Goal: Task Accomplishment & Management: Manage account settings

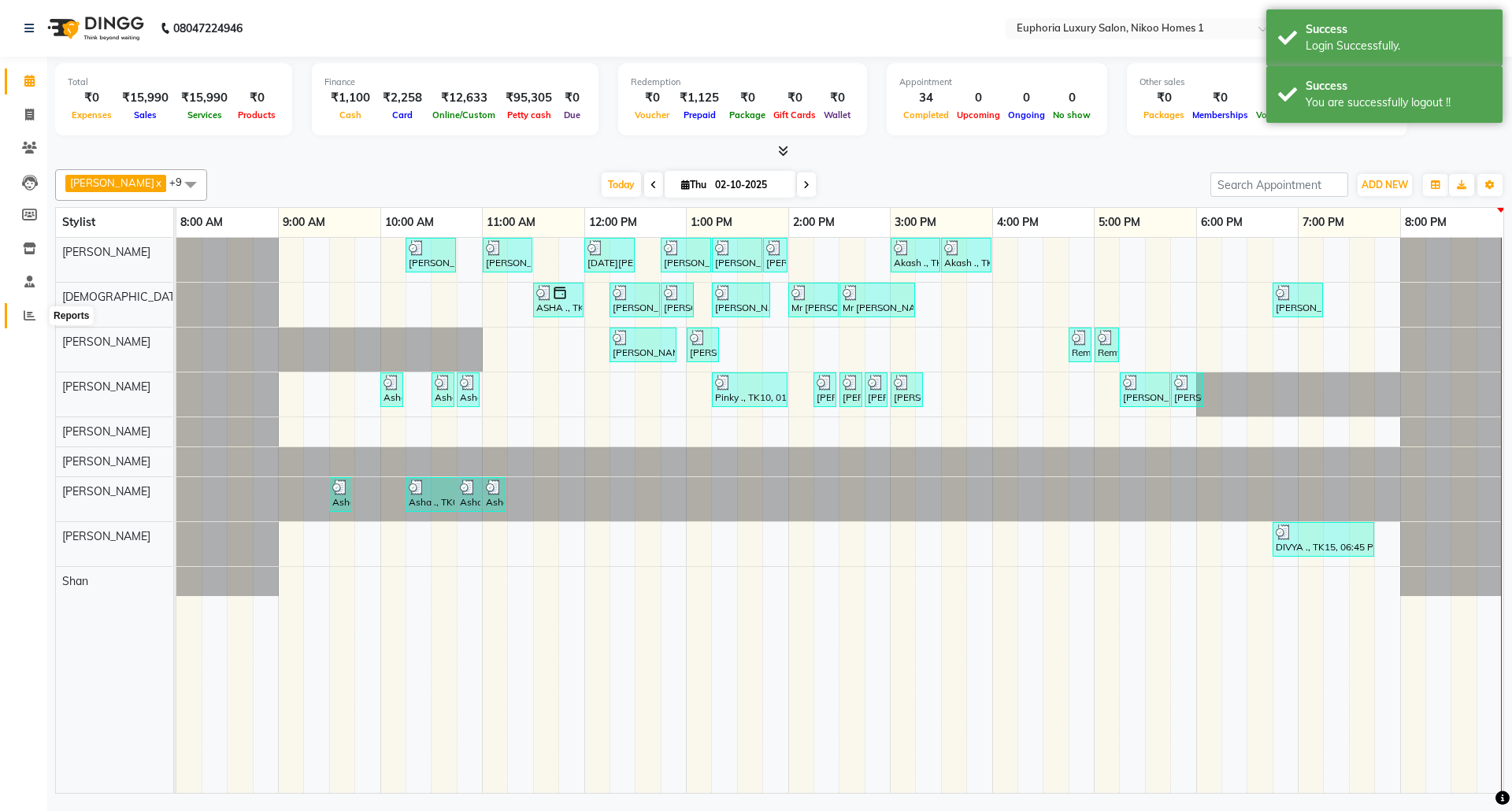
click at [33, 311] on icon at bounding box center [29, 315] width 12 height 12
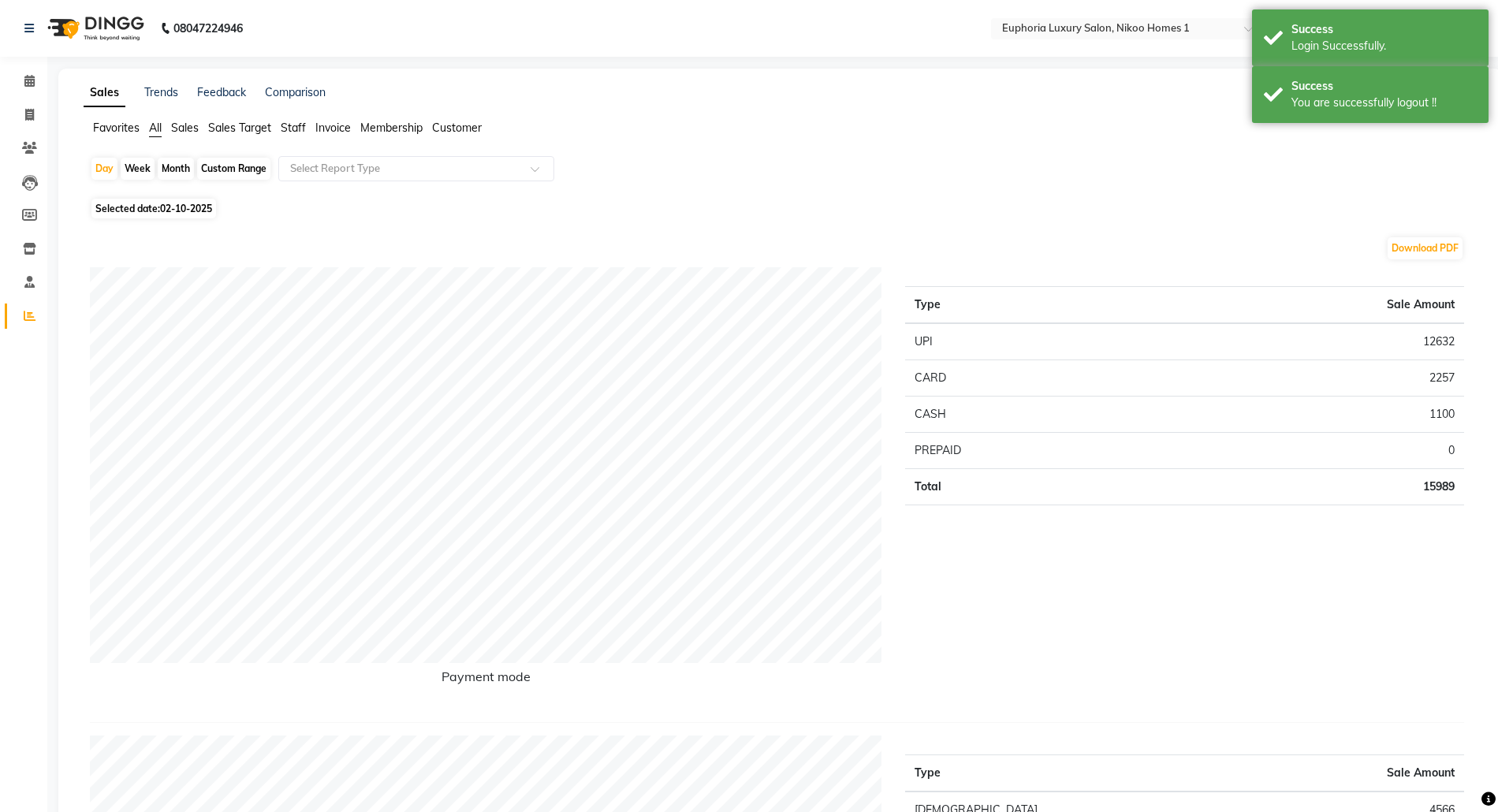
click at [179, 131] on span "Sales" at bounding box center [185, 128] width 27 height 15
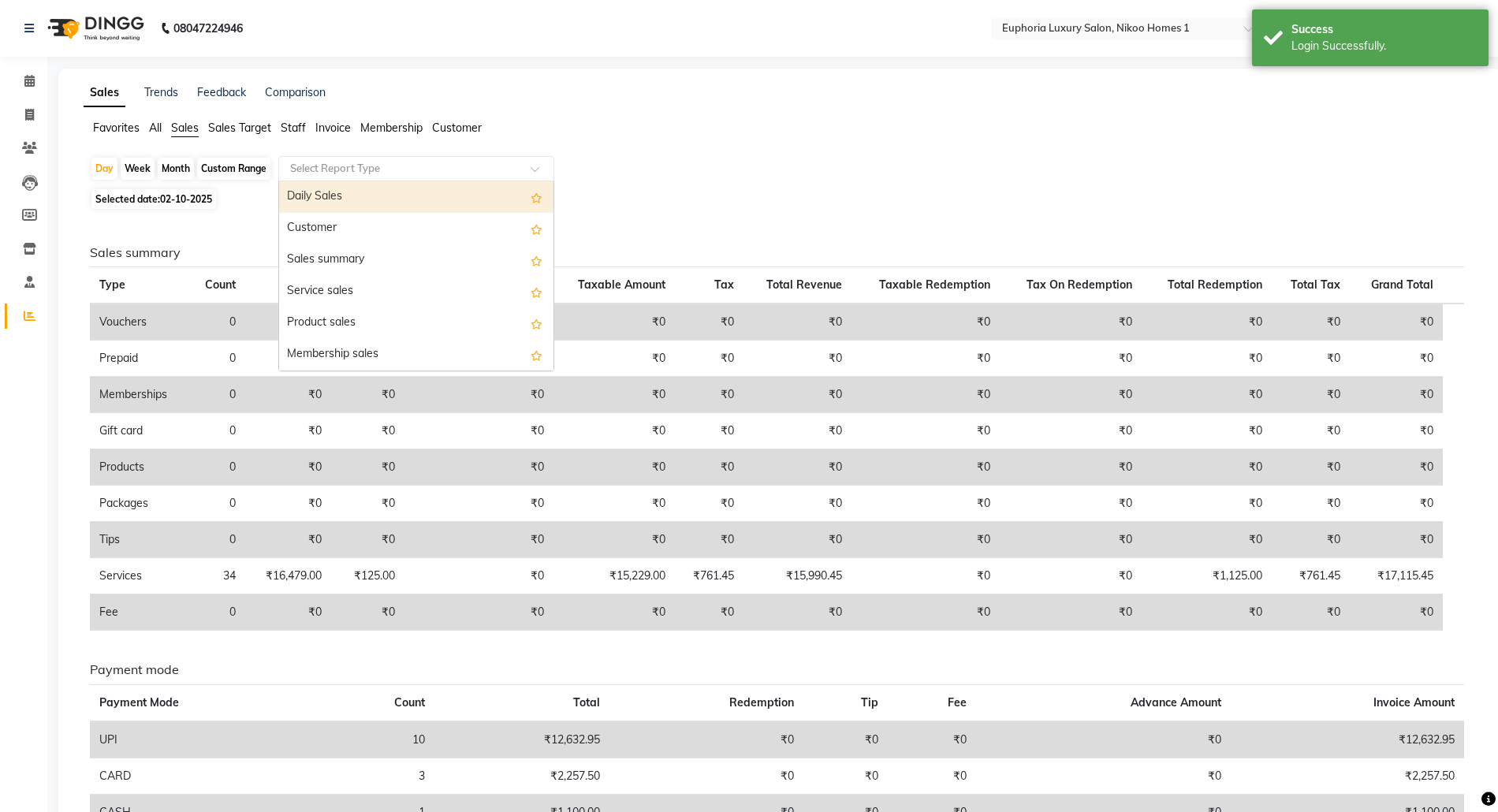
click at [361, 168] on input "text" at bounding box center [400, 169] width 227 height 16
click at [364, 205] on div "Daily Sales" at bounding box center [416, 196] width 274 height 32
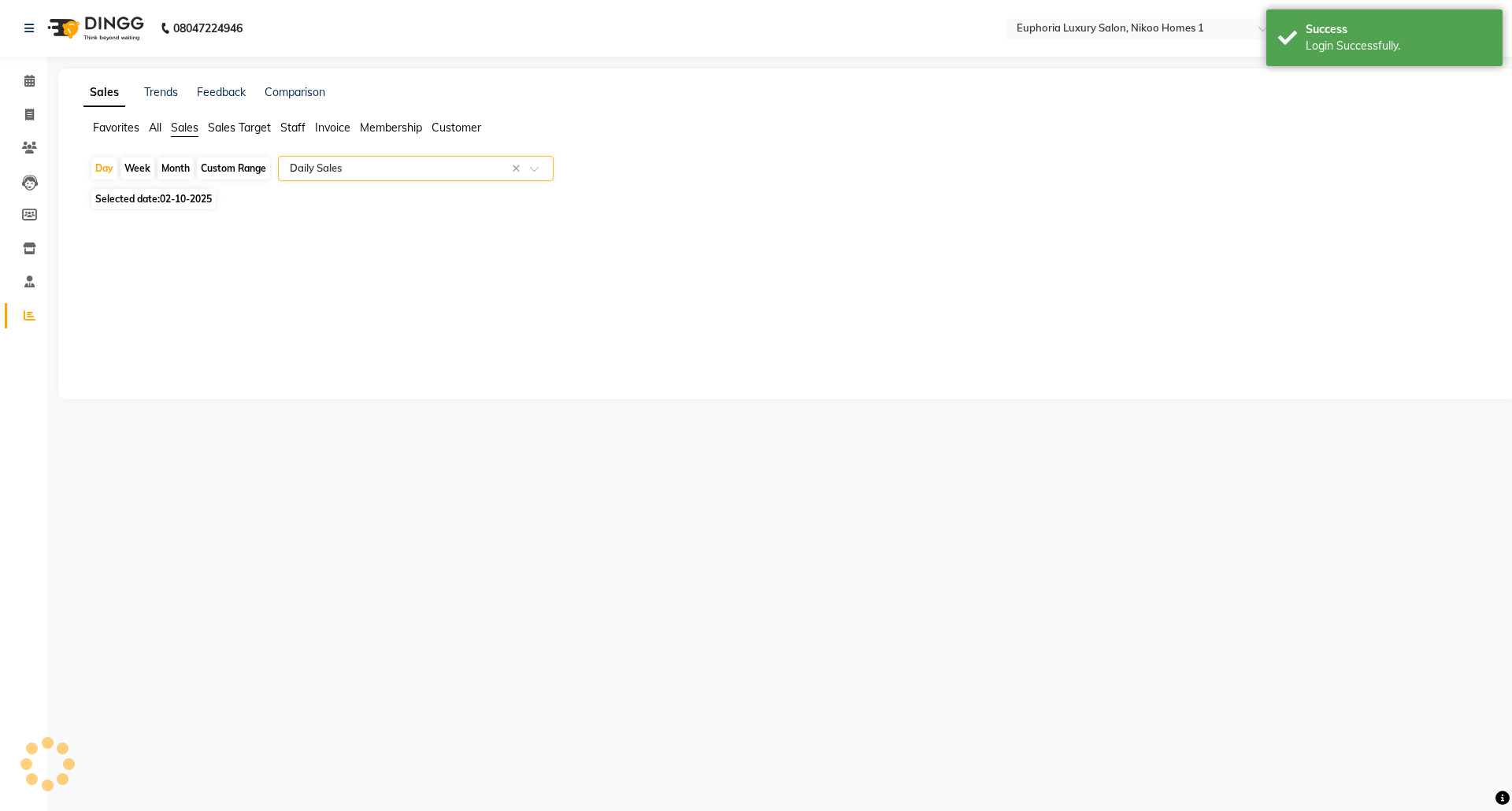
select select "full_report"
select select "csv"
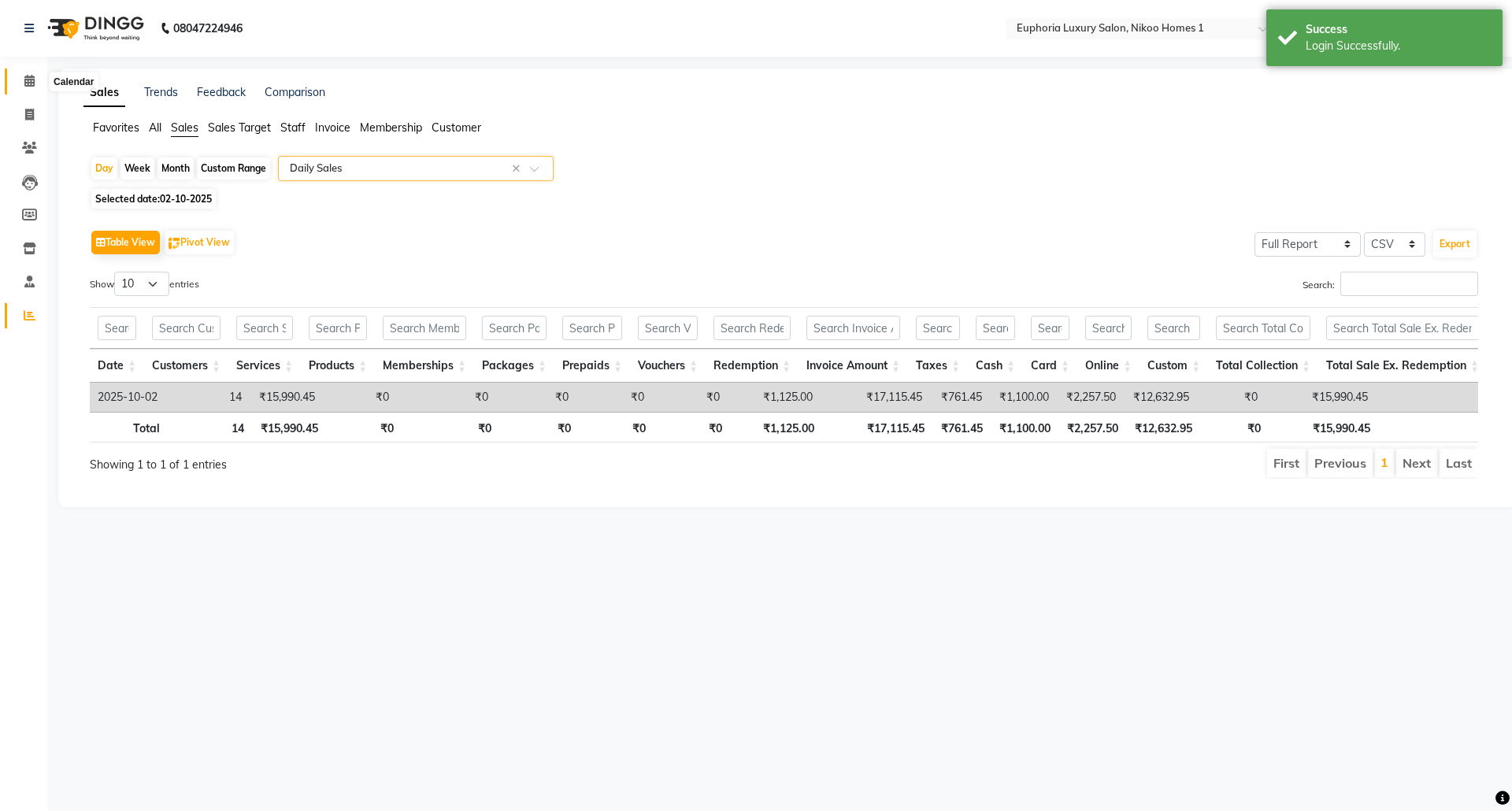
click at [36, 80] on span at bounding box center [30, 82] width 27 height 18
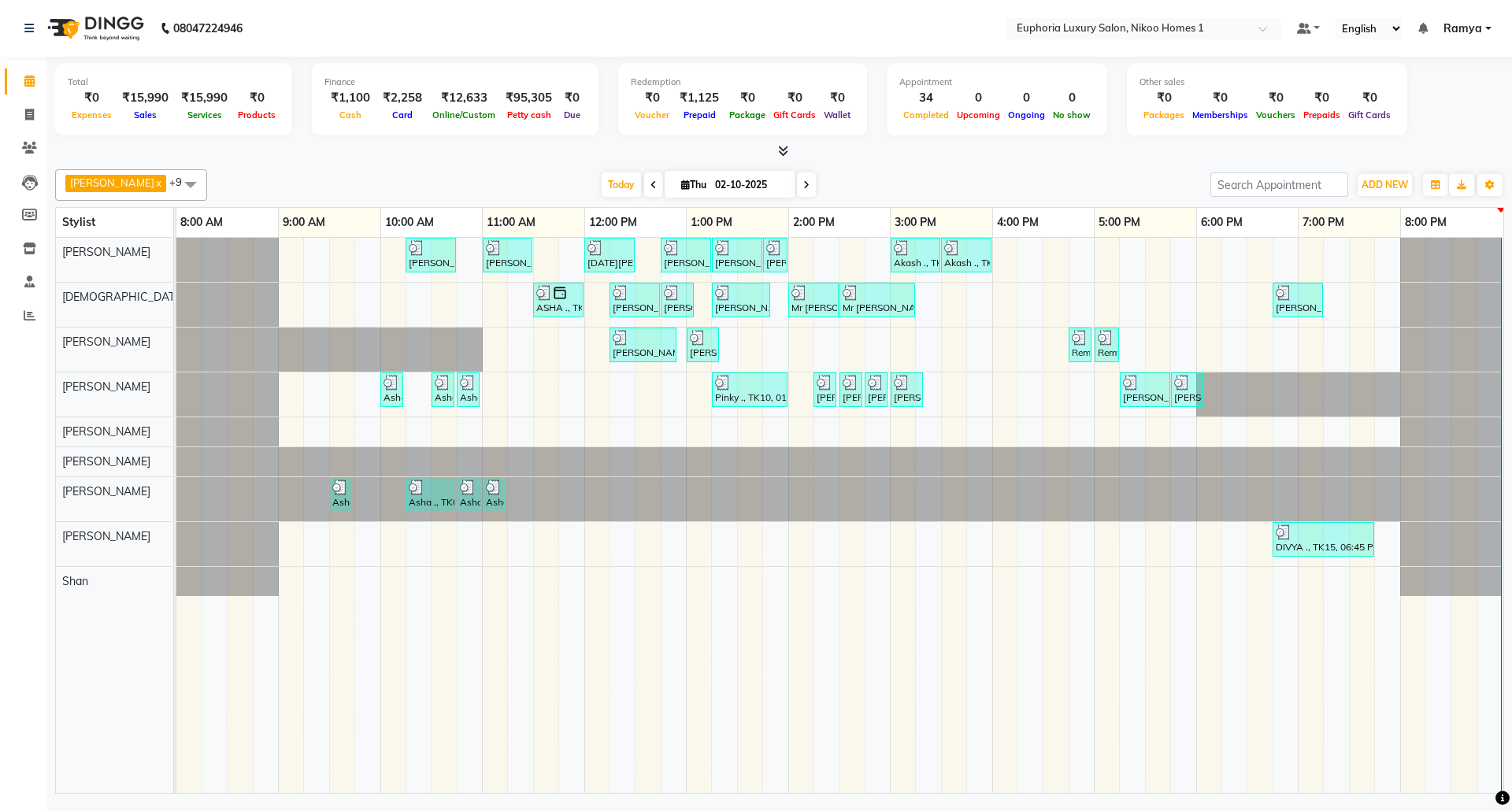
click at [1485, 25] on link "Ramya" at bounding box center [1467, 28] width 48 height 16
click at [1409, 113] on link "Sign out" at bounding box center [1410, 108] width 144 height 24
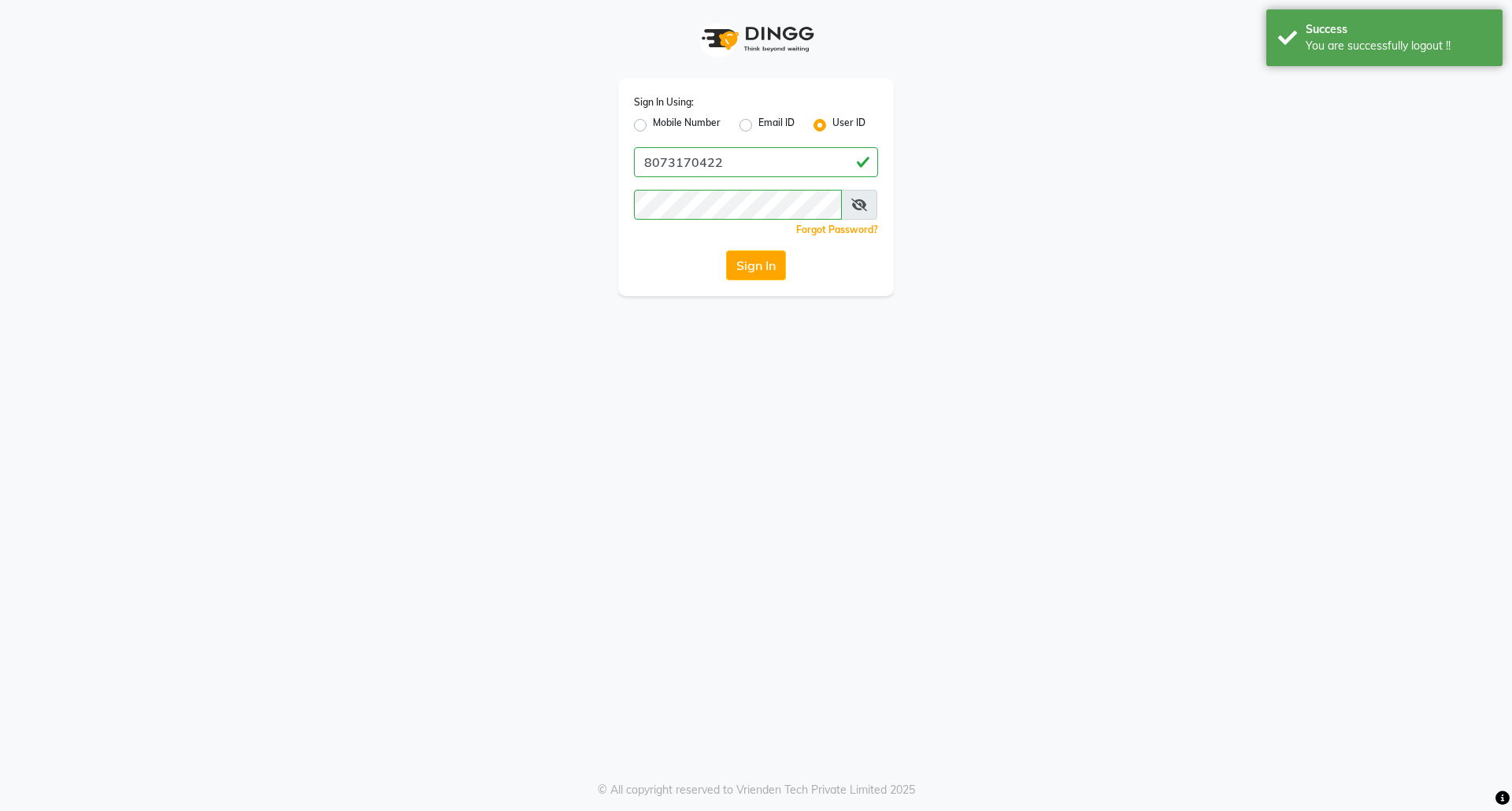
click at [652, 120] on label "Mobile Number" at bounding box center [686, 124] width 68 height 19
click at [652, 120] on input "Mobile Number" at bounding box center [657, 120] width 10 height 10
radio input "true"
radio input "false"
click at [732, 167] on input "Username" at bounding box center [781, 161] width 191 height 30
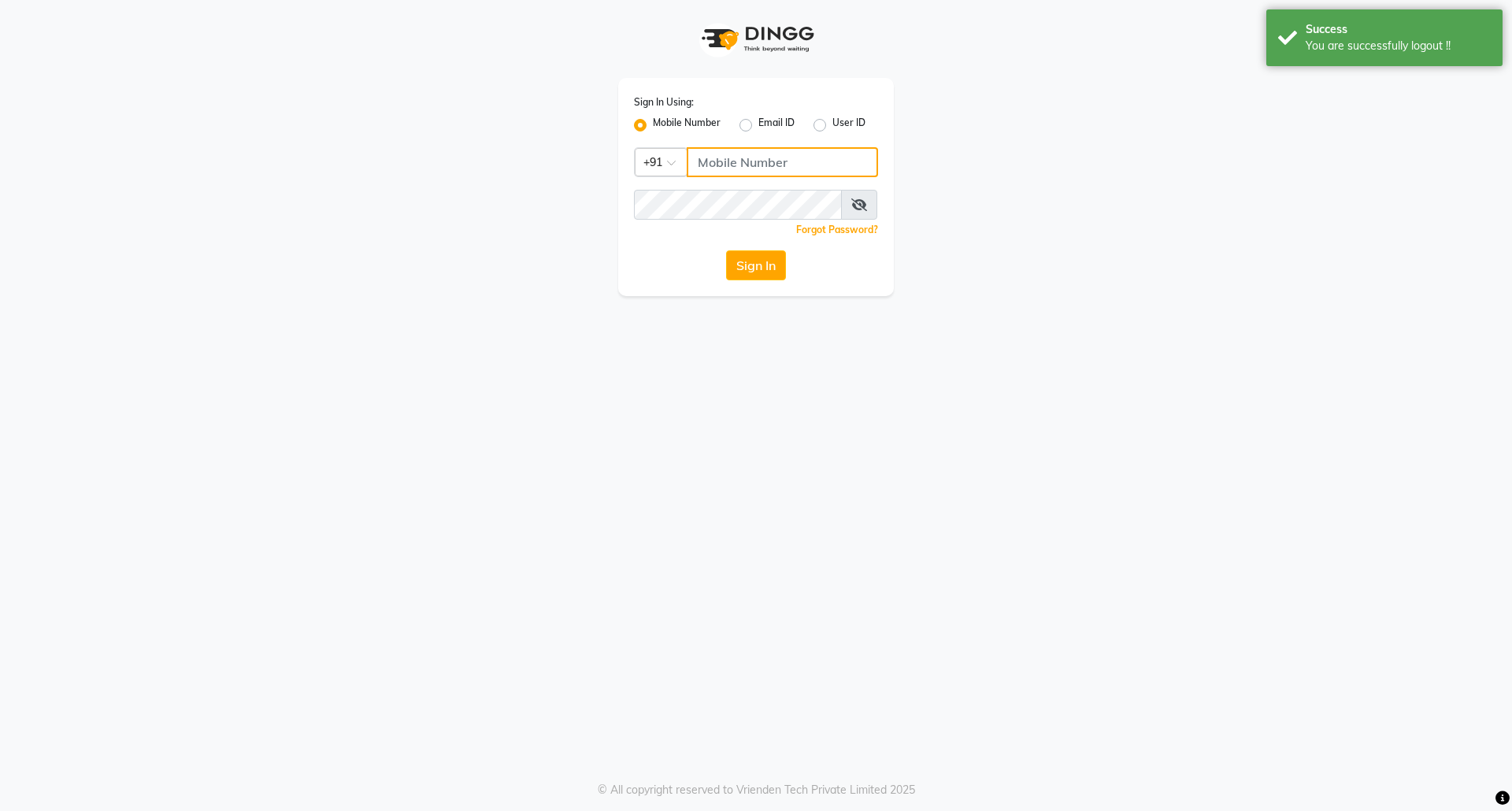
type input "7760179992"
click at [752, 270] on button "Sign In" at bounding box center [756, 265] width 60 height 30
